Goal: Check status

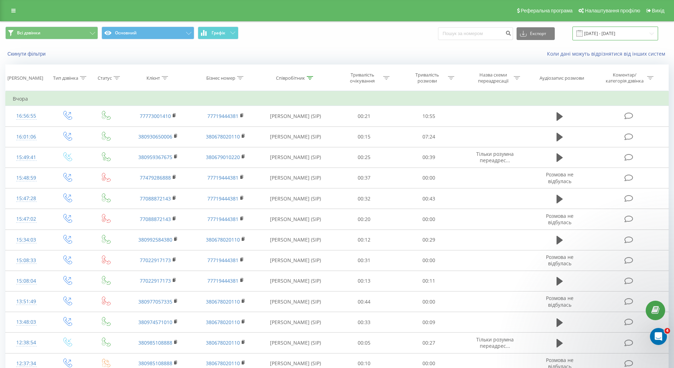
click at [628, 37] on input "[DATE] - [DATE]" at bounding box center [615, 34] width 86 height 14
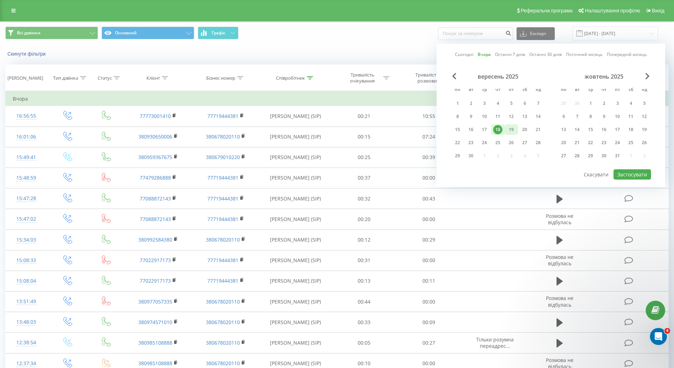
click at [510, 128] on div "19" at bounding box center [511, 129] width 9 height 9
click at [651, 173] on button "Застосувати" at bounding box center [631, 174] width 37 height 10
type input "[DATE] - [DATE]"
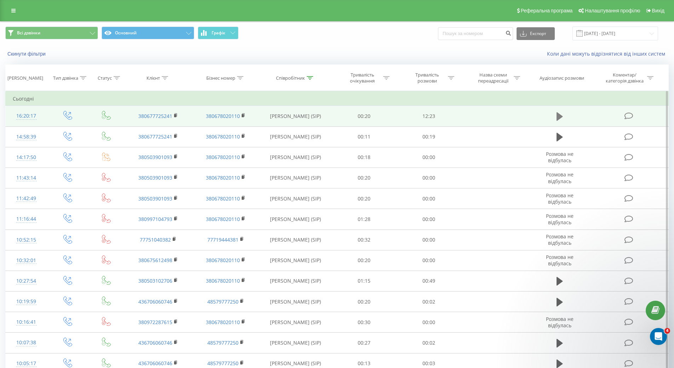
click at [559, 117] on icon at bounding box center [559, 116] width 6 height 8
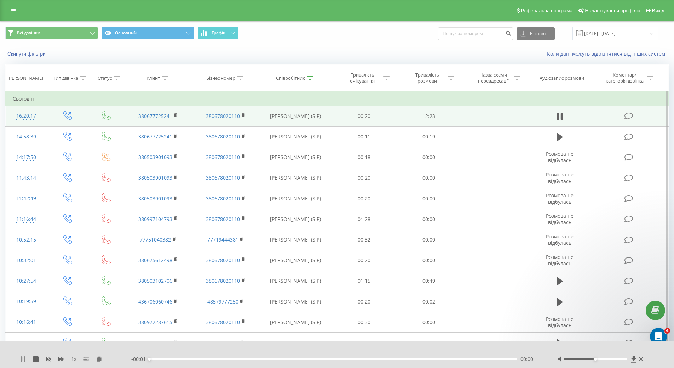
click at [25, 357] on icon at bounding box center [24, 359] width 1 height 6
click at [100, 358] on icon at bounding box center [99, 358] width 6 height 5
